Goal: Task Accomplishment & Management: Manage account settings

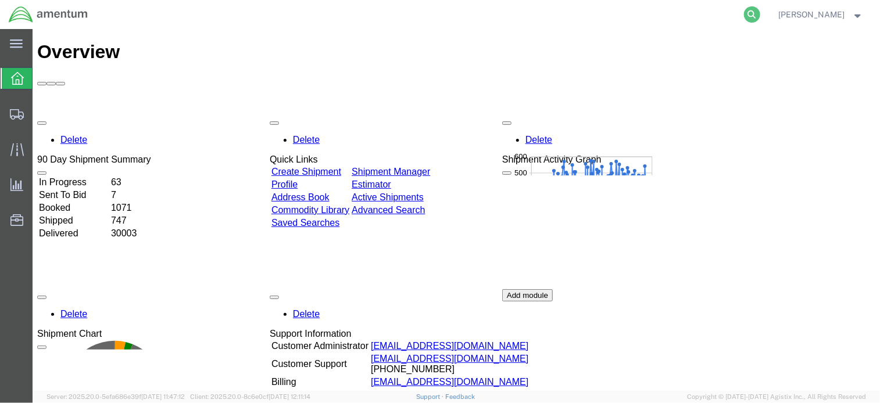
click at [751, 16] on icon at bounding box center [752, 14] width 16 height 16
click at [645, 16] on input "search" at bounding box center [566, 15] width 353 height 28
paste input "57053173"
type input "57053173"
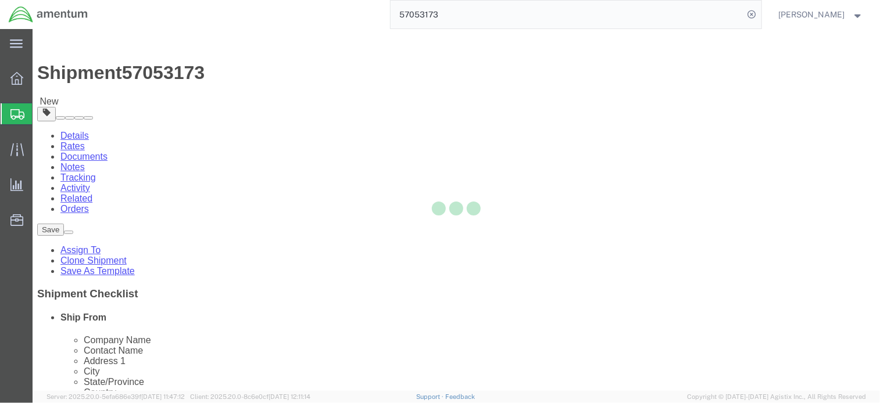
select select
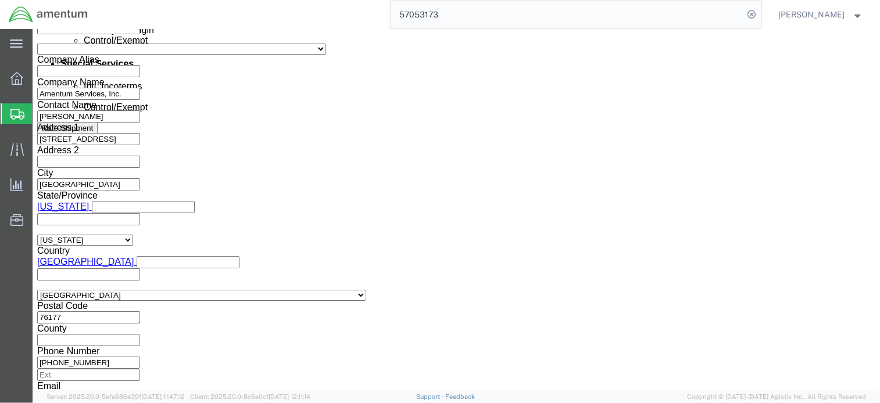
scroll to position [738, 0]
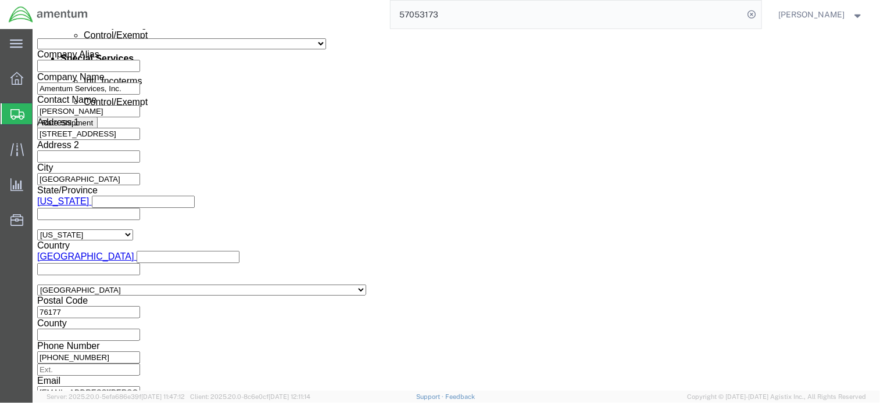
drag, startPoint x: 577, startPoint y: 315, endPoint x: 360, endPoint y: 271, distance: 221.1
click button "Continue"
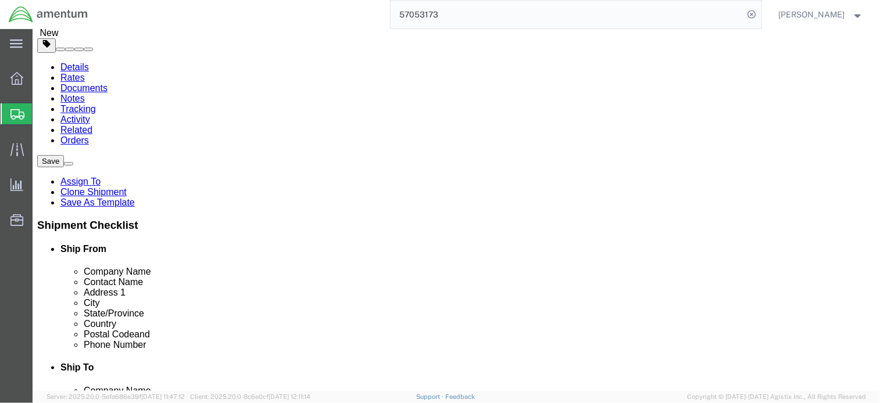
scroll to position [125, 0]
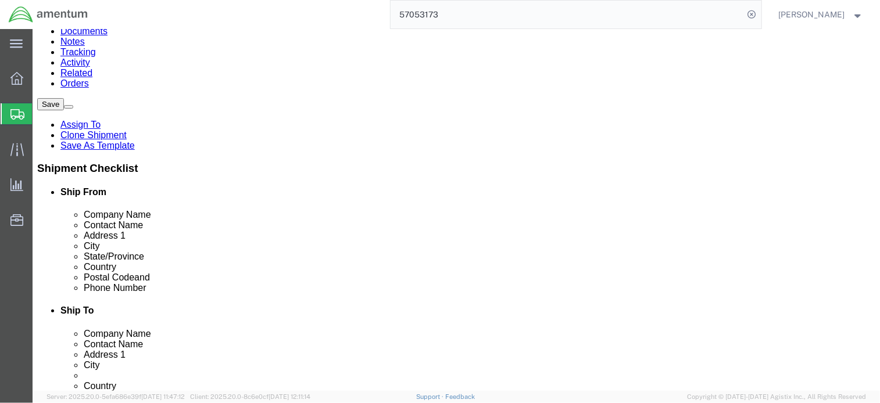
click dd "1.00 Each"
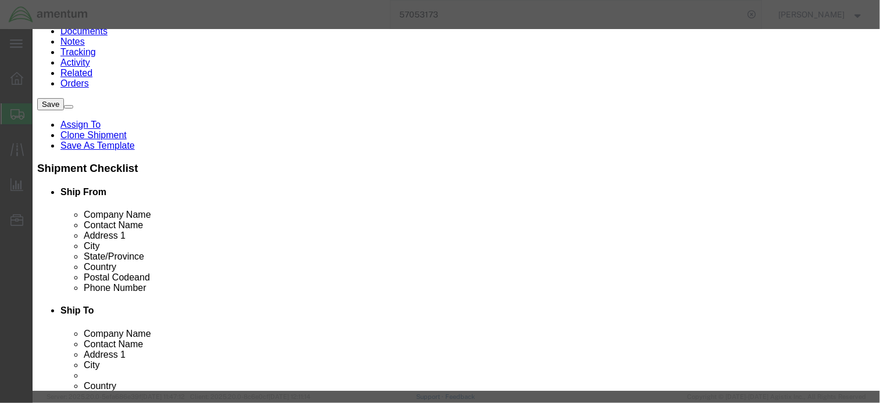
checkbox input "true"
click button "button"
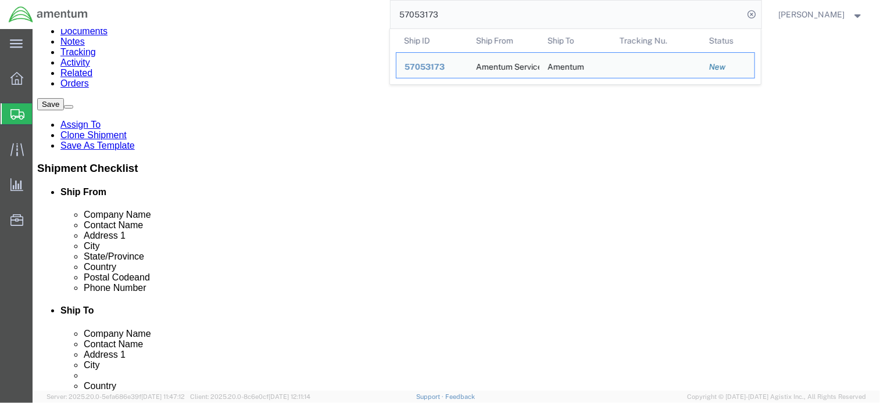
drag, startPoint x: 490, startPoint y: 10, endPoint x: 363, endPoint y: 10, distance: 127.8
click at [363, 10] on div "57053173 Ship ID Ship From Ship To Tracking Nu. Status Ship ID 57053173 Ship Fr…" at bounding box center [428, 14] width 665 height 29
paste input "2674009"
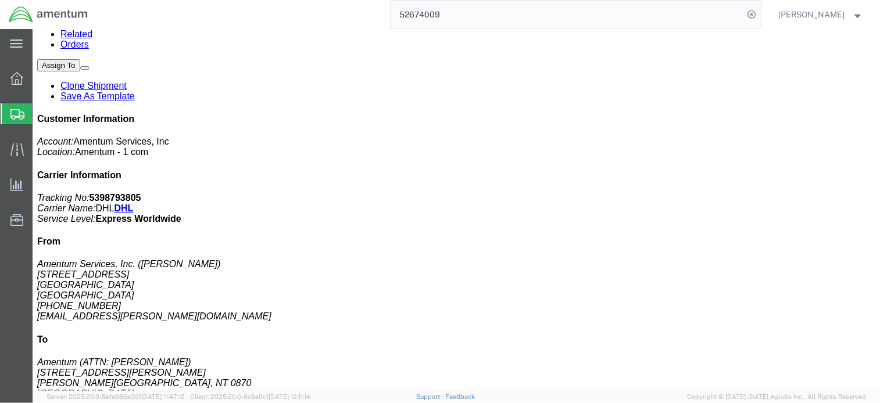
scroll to position [242, 0]
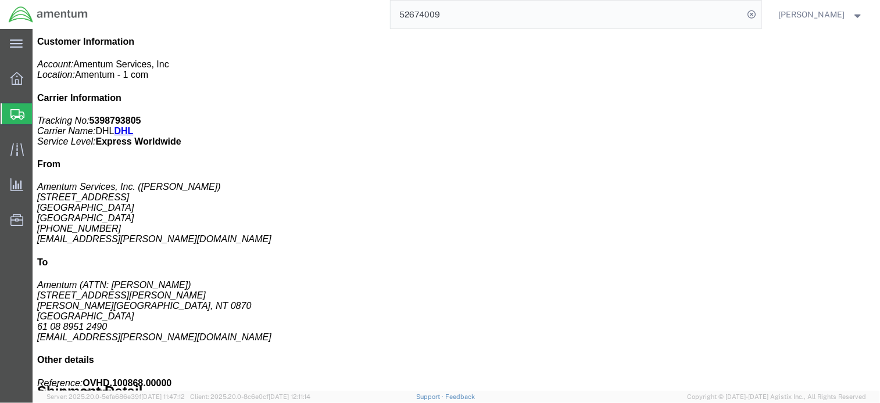
click p "Country of Origin: [GEOGRAPHIC_DATA]"
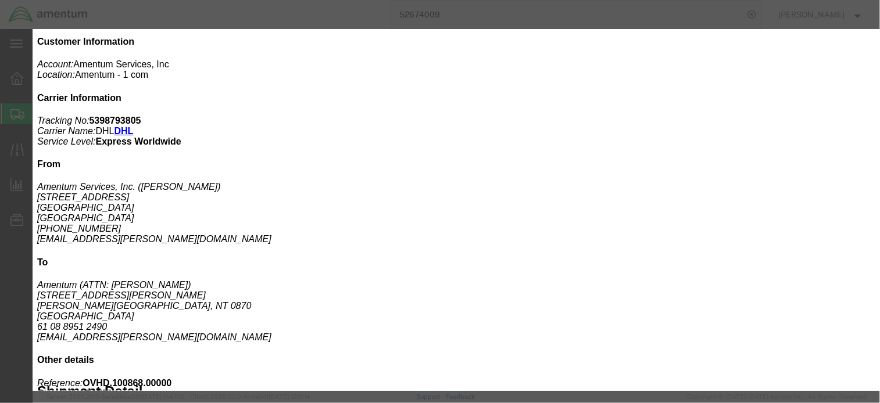
drag, startPoint x: 733, startPoint y: 34, endPoint x: 826, endPoint y: 63, distance: 97.2
click icon "button"
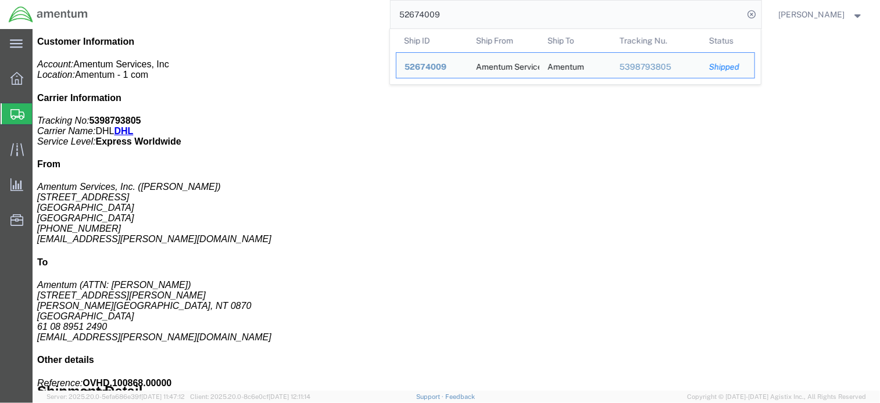
drag, startPoint x: 596, startPoint y: 15, endPoint x: 372, endPoint y: 15, distance: 224.2
click at [366, 15] on div "52674009 Ship ID Ship From Ship To Tracking Nu. Status Ship ID 52674009 Ship Fr…" at bounding box center [428, 14] width 665 height 29
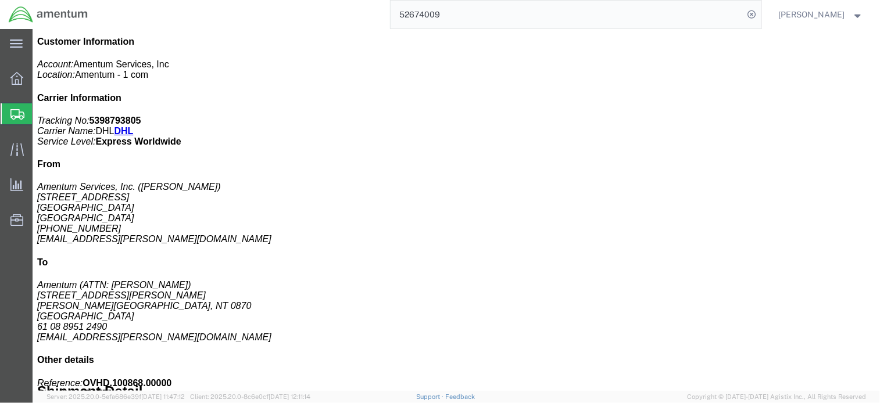
paste input "7053173"
type input "57053173"
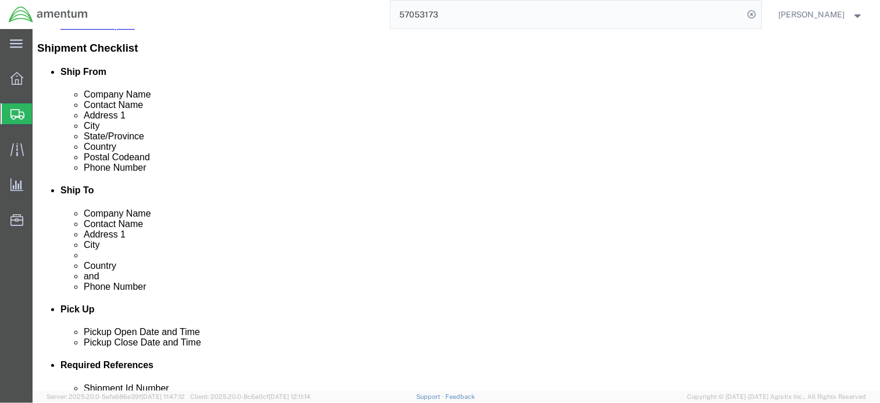
click label "Pickup Date:"
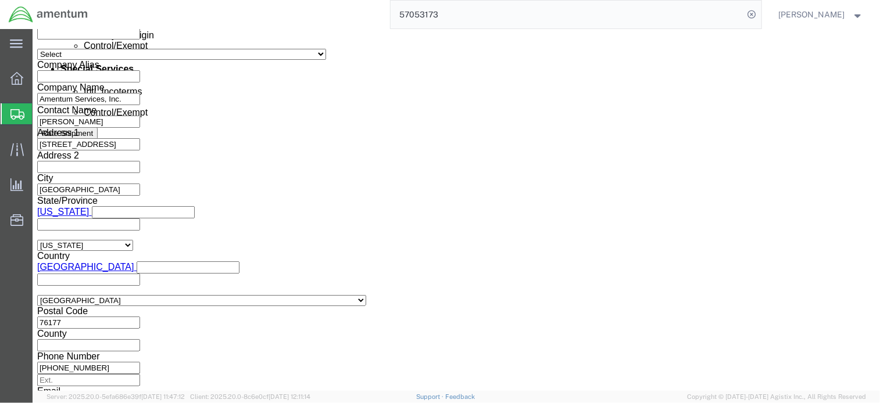
scroll to position [738, 0]
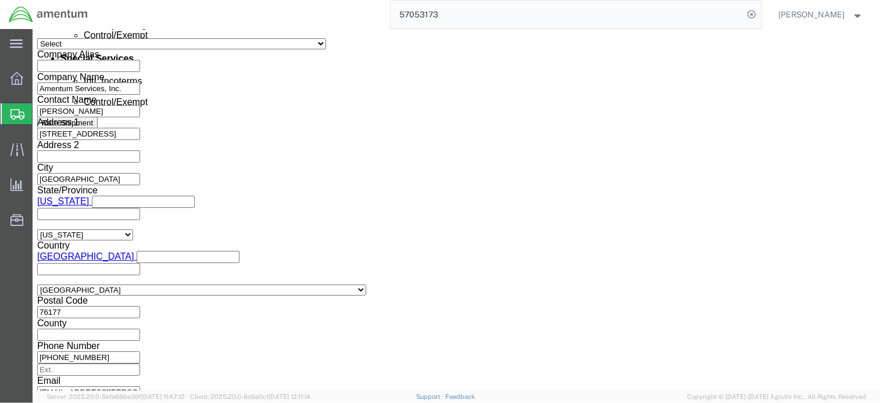
click button "Continue"
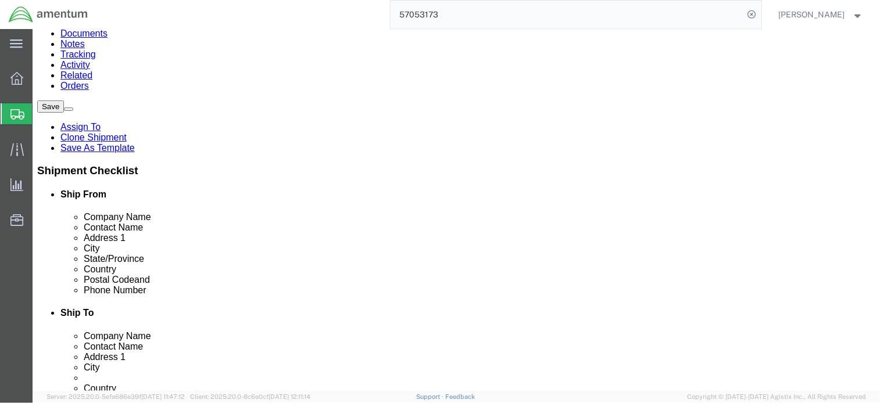
scroll to position [125, 0]
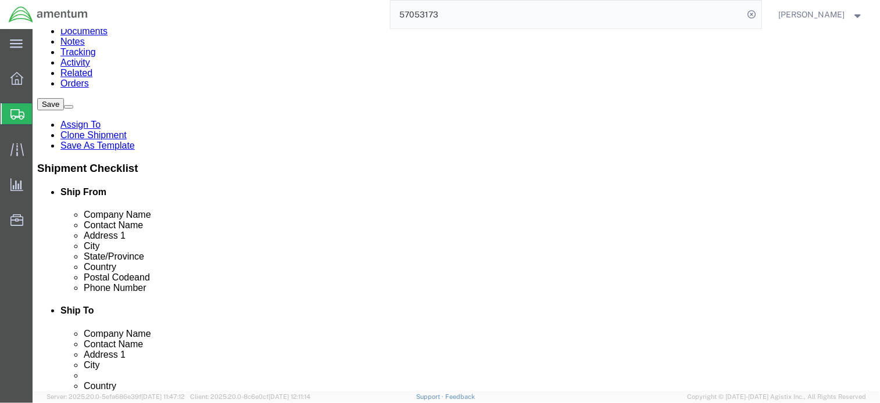
drag, startPoint x: 156, startPoint y: 239, endPoint x: 254, endPoint y: 236, distance: 98.8
click dd "25.00 USD"
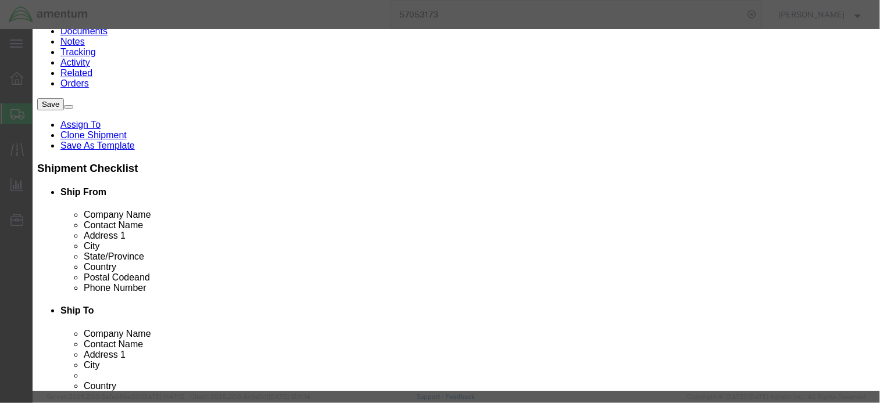
checkbox input "true"
type input "57053173"
drag, startPoint x: 288, startPoint y: 120, endPoint x: 173, endPoint y: 120, distance: 115.0
click body "Shipment 57053173 New Details Rates Documents Notes Tracking Activity Related O…"
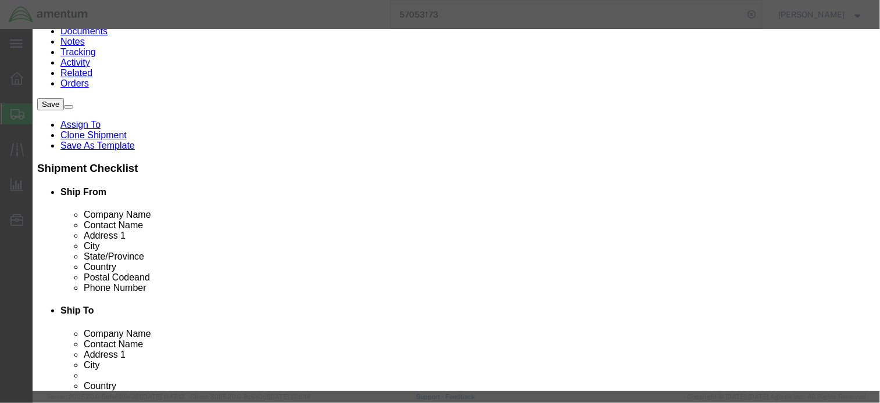
paste input "8523510000"
type input "8523510000"
click input "text"
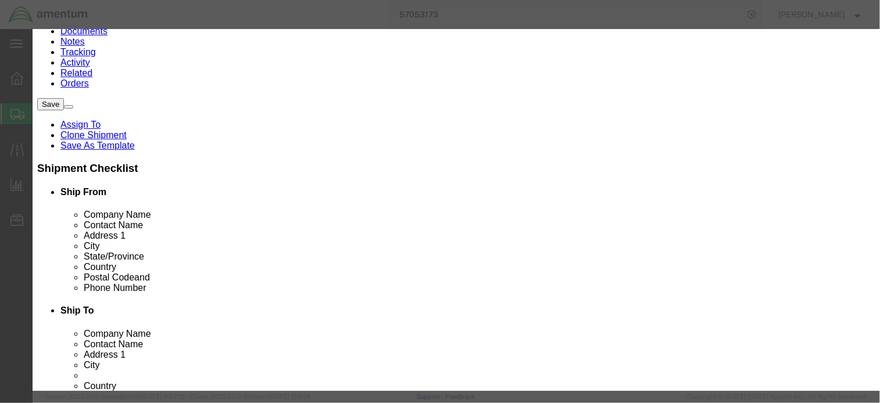
type input "EAR99"
click select "Select ATF BIS DEA EPA FDA FTR ITAR OFAC Other (OPA)"
select select "BIS"
click select "Select ATF BIS DEA EPA FDA FTR ITAR OFAC Other (OPA)"
click select "Select AGR-Agricultural APP-Computers APR-Additional Permissive Exports AVS-Air…"
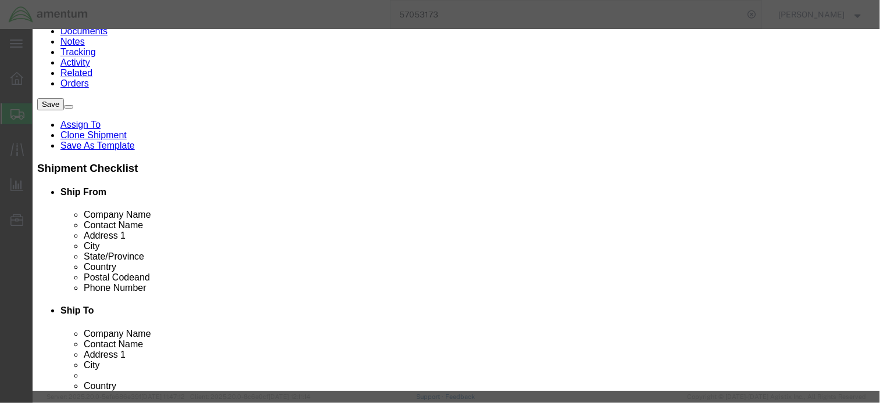
select select "NLR"
click select "Select AGR-Agricultural APP-Computers APR-Additional Permissive Exports AVS-Air…"
click button "Save & Close"
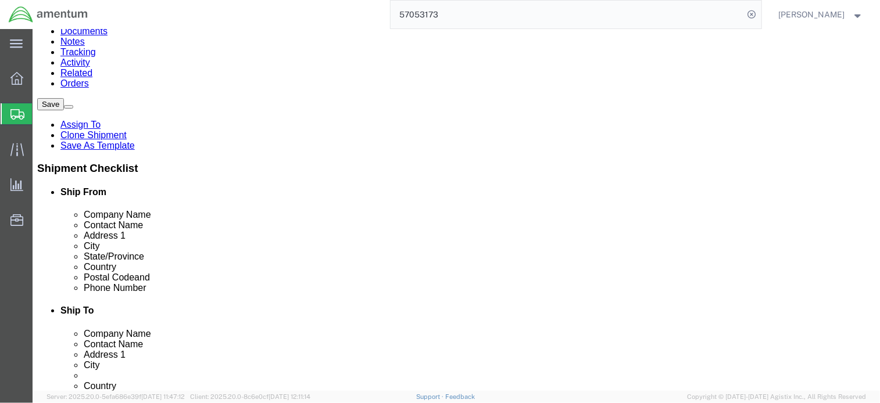
click button "Continue"
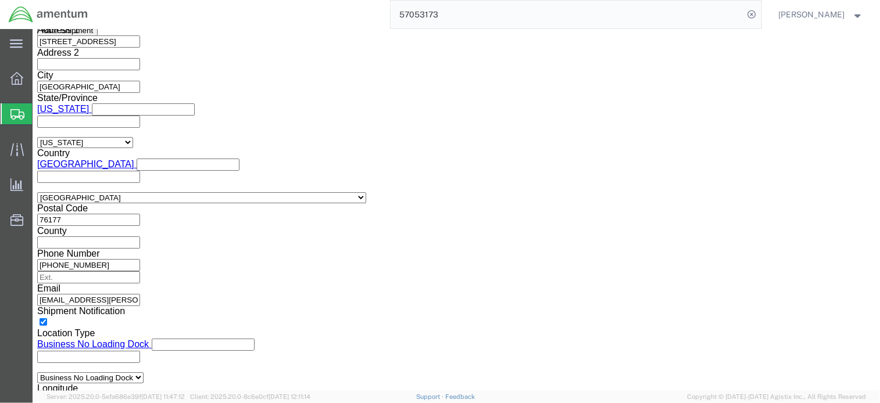
scroll to position [830, 0]
click select "Select ATF BIS DEA EPA FDA FTR ITAR OFAC Other (OPA)"
select select "FTR"
click select "Select ATF BIS DEA EPA FDA FTR ITAR OFAC Other (OPA)"
click select "Select 30.2(d)(2) 30.36 30.37(a) 30.37(f) 30.37(g) 30.37(h) 30.37(i) 30.37(j) 3…"
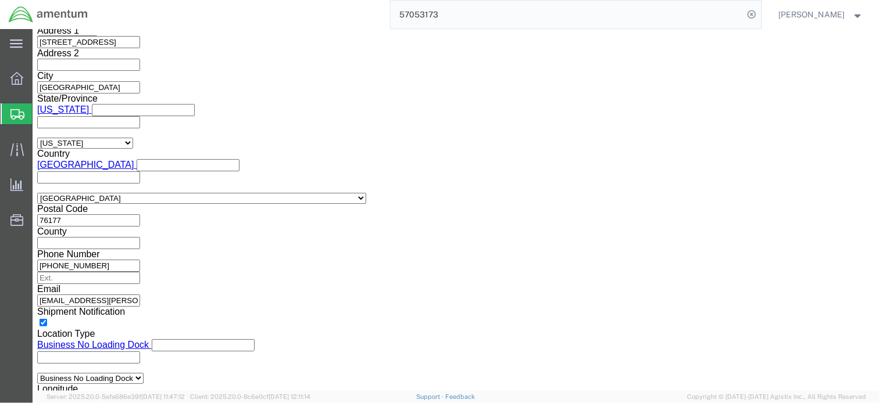
select select "30.37(a)"
click select "Select 30.2(d)(2) 30.36 30.37(a) 30.37(f) 30.37(g) 30.37(h) 30.37(i) 30.37(j) 3…"
click select "Select AES-Direct EEI Carrier File EEI EEI Exempt"
select select "EXEM"
click select "Select AES-Direct EEI Carrier File EEI EEI Exempt"
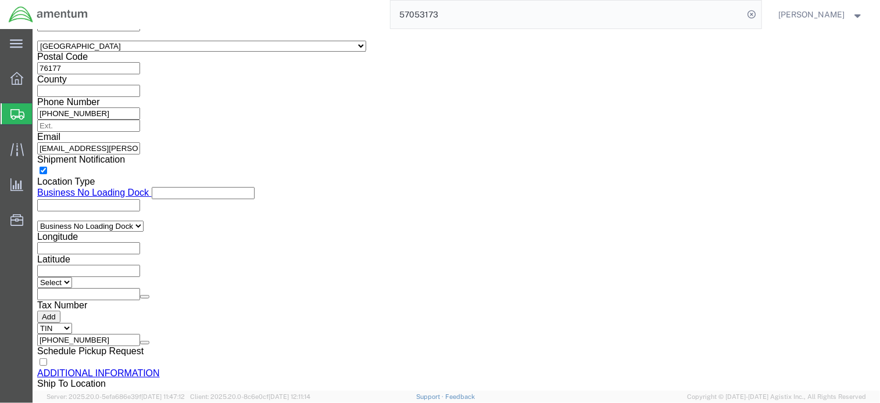
scroll to position [1004, 0]
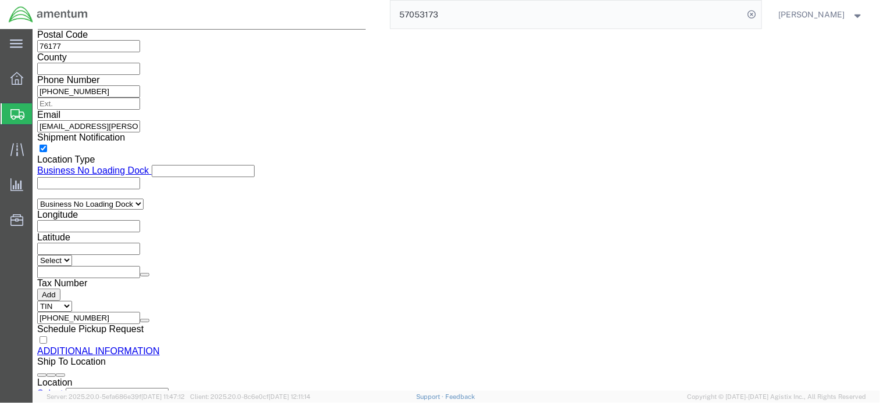
click button "Save"
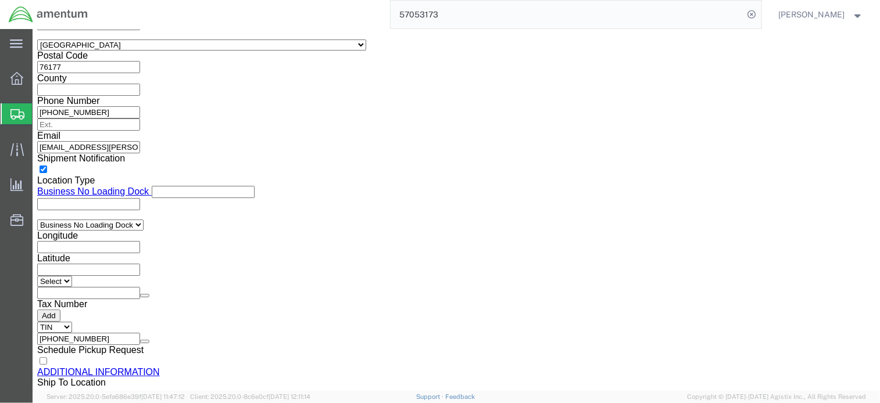
click span
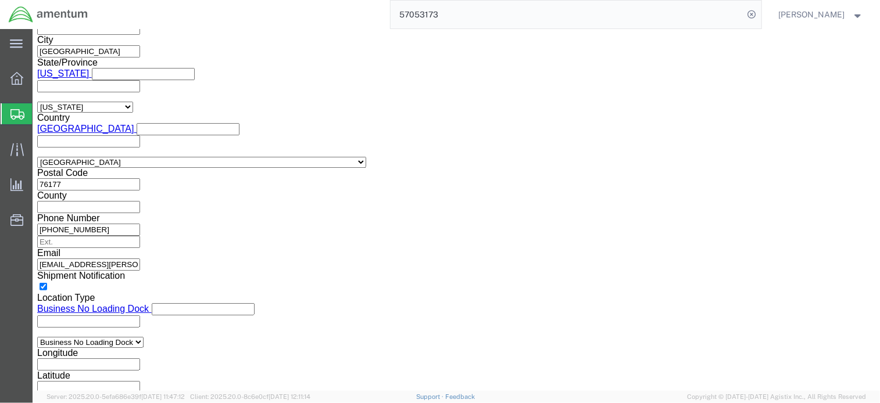
scroll to position [772, 0]
